Goal: Transaction & Acquisition: Purchase product/service

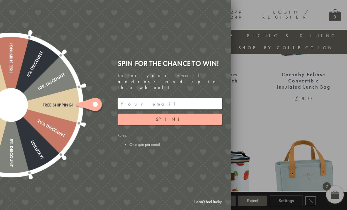
scroll to position [305, 0]
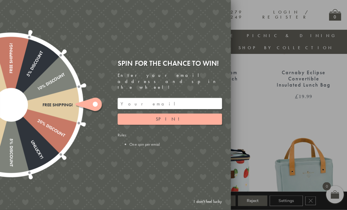
click at [213, 207] on link "I don't feel lucky" at bounding box center [208, 201] width 34 height 11
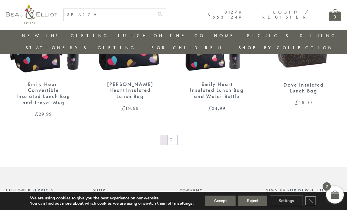
scroll to position [928, 0]
click at [173, 135] on link "2" at bounding box center [173, 139] width 10 height 9
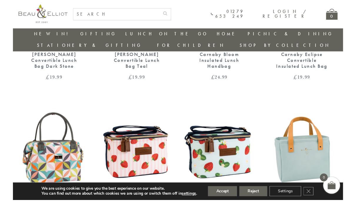
scroll to position [351, 4]
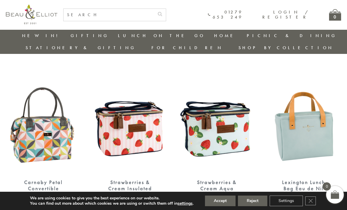
click at [309, 179] on div "Lexington Lunch Bag Eau de Nil" at bounding box center [303, 185] width 54 height 12
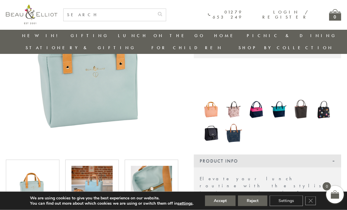
scroll to position [96, 0]
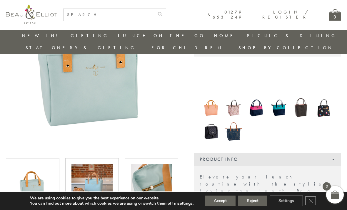
click at [93, 174] on img at bounding box center [91, 184] width 41 height 41
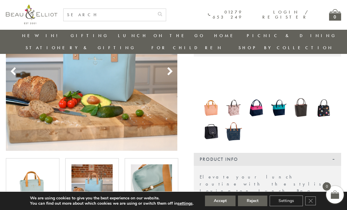
click at [157, 176] on img at bounding box center [151, 184] width 41 height 41
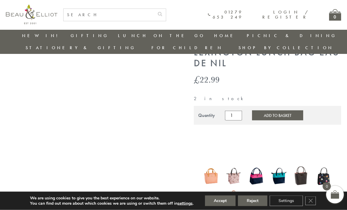
scroll to position [28, 0]
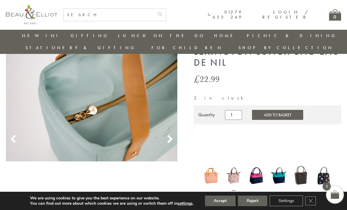
click at [172, 135] on icon at bounding box center [170, 139] width 9 height 9
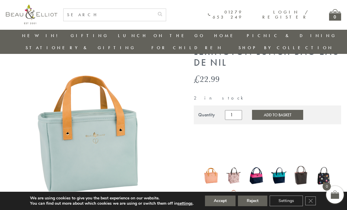
click at [177, 131] on img at bounding box center [92, 132] width 172 height 172
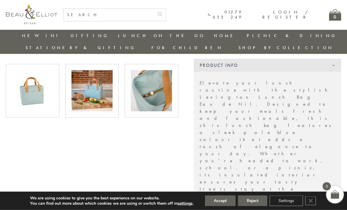
click at [219, 206] on button "Accept" at bounding box center [220, 200] width 31 height 11
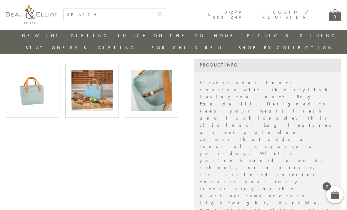
click at [101, 85] on img at bounding box center [91, 90] width 41 height 41
click at [92, 79] on img at bounding box center [91, 90] width 41 height 41
click at [104, 83] on img at bounding box center [91, 90] width 41 height 41
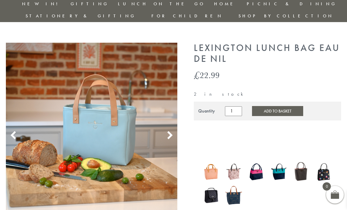
scroll to position [0, 0]
